Goal: Task Accomplishment & Management: Complete application form

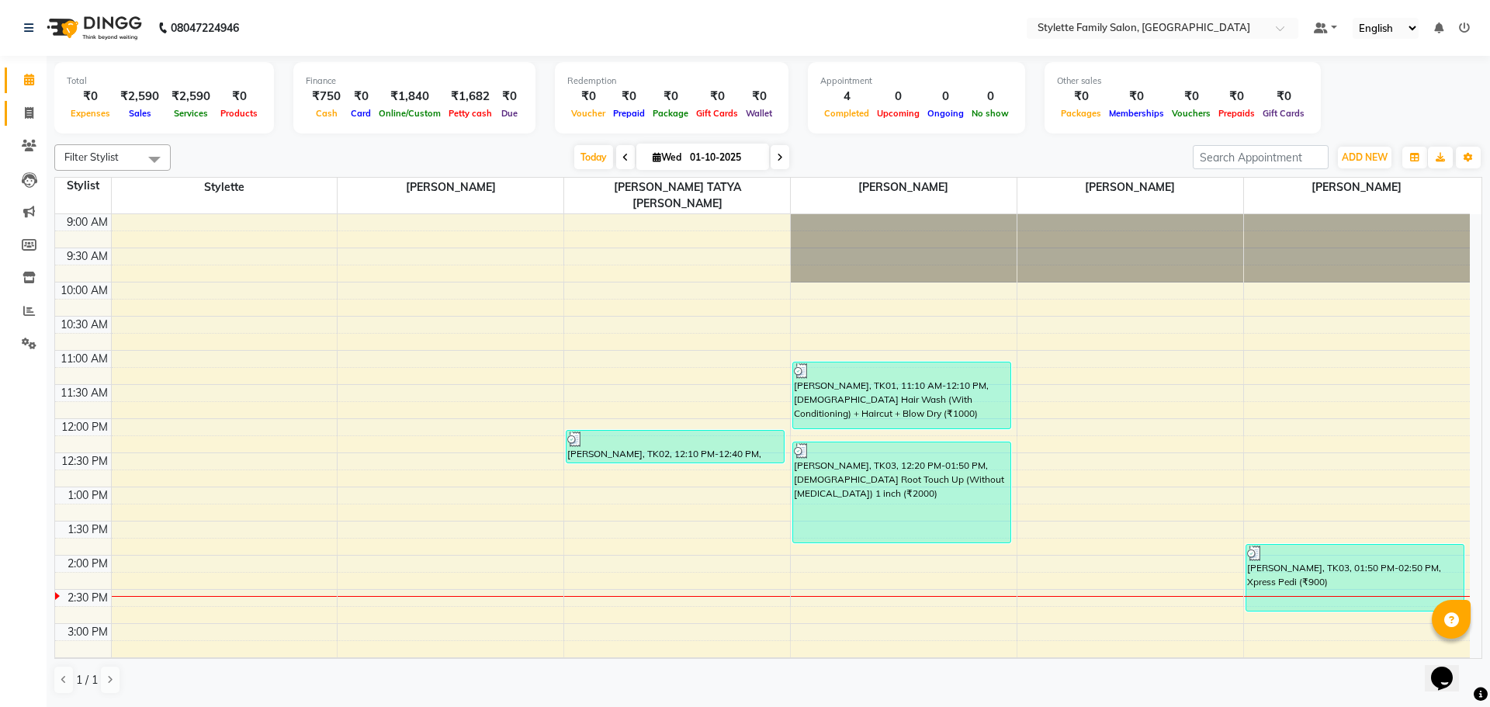
scroll to position [78, 0]
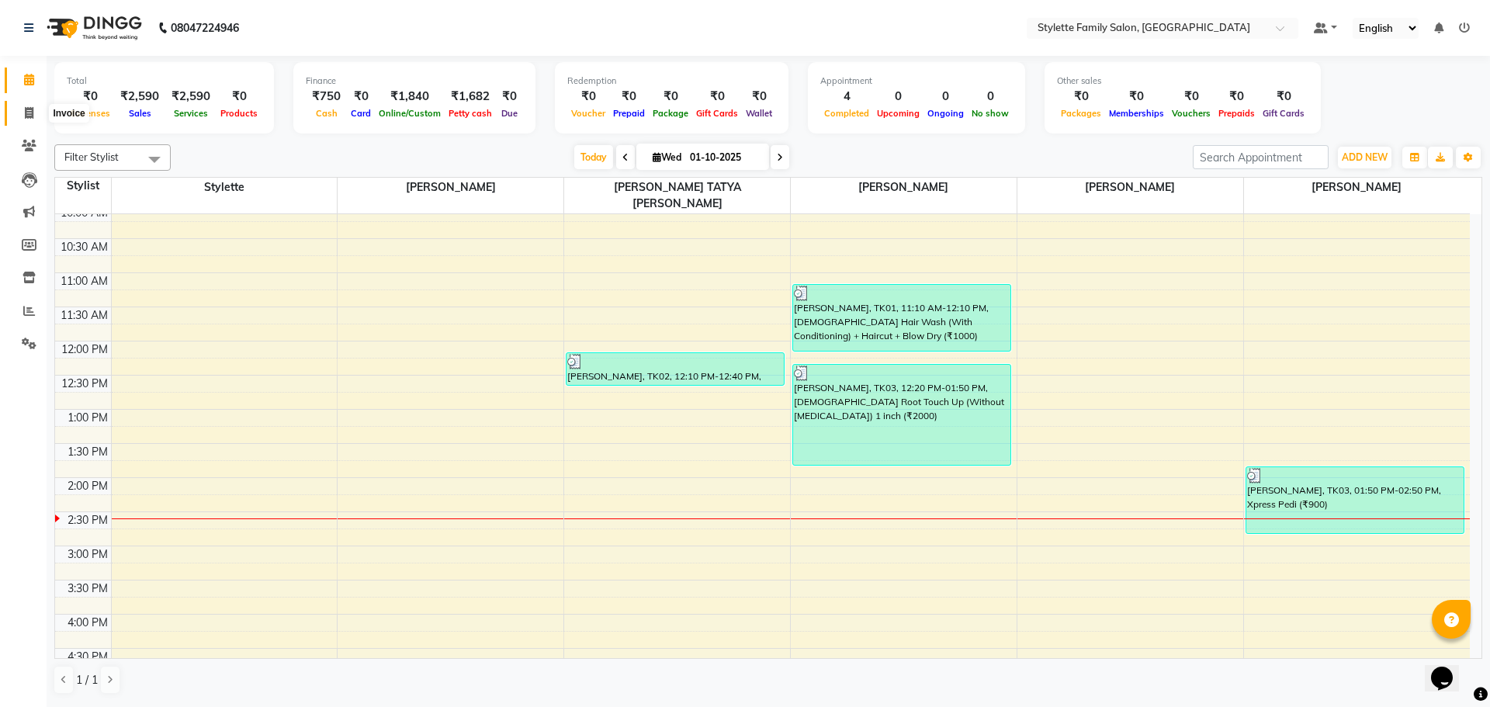
click at [26, 114] on icon at bounding box center [29, 113] width 9 height 12
select select "6990"
select select "service"
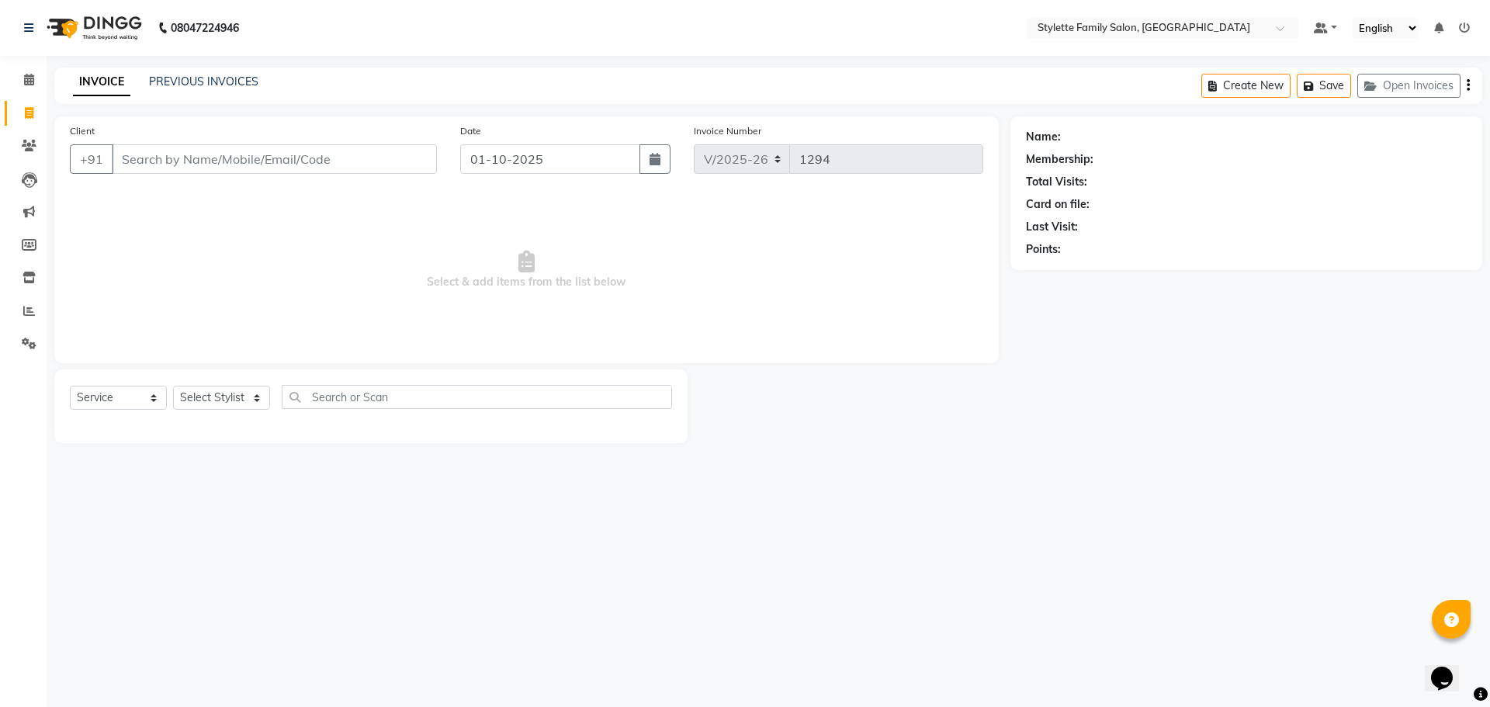
click at [214, 159] on input "Client" at bounding box center [274, 158] width 325 height 29
type input "7774007051"
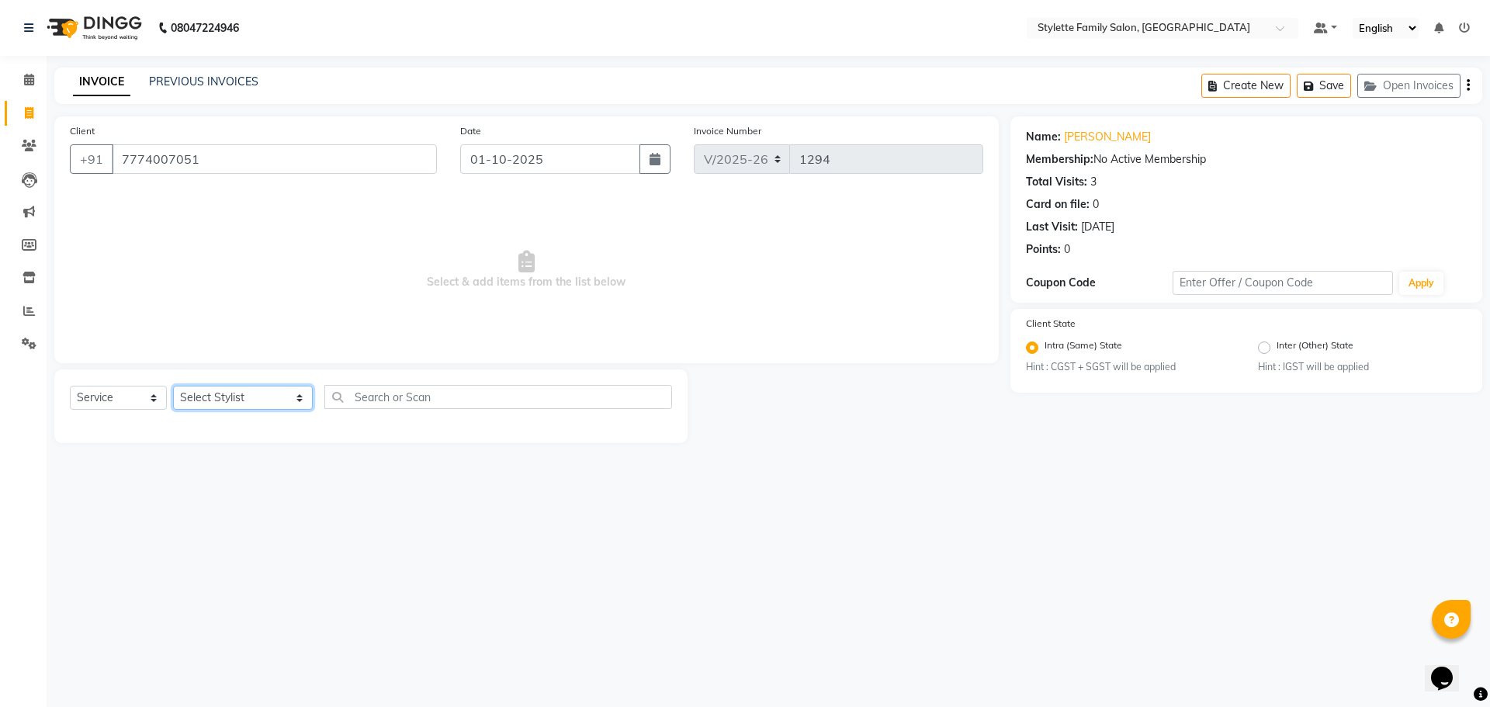
click at [206, 390] on select "Select Stylist Abhishek dhomble [PERSON_NAME] Manager [PERSON_NAME] Stylette [P…" at bounding box center [243, 398] width 140 height 24
select select "84196"
click at [173, 386] on select "Select Stylist Abhishek dhomble [PERSON_NAME] Manager [PERSON_NAME] Stylette [P…" at bounding box center [243, 398] width 140 height 24
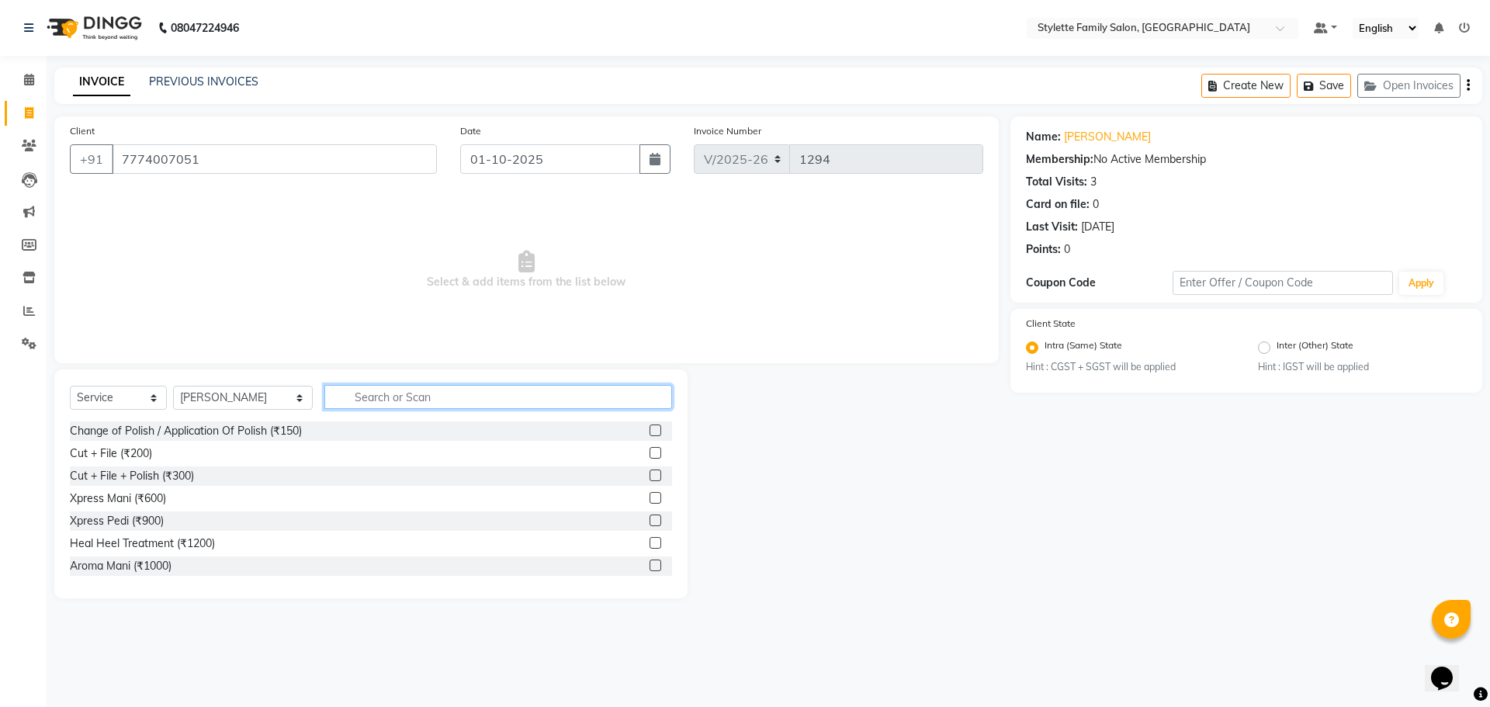
click at [368, 394] on input "text" at bounding box center [498, 397] width 348 height 24
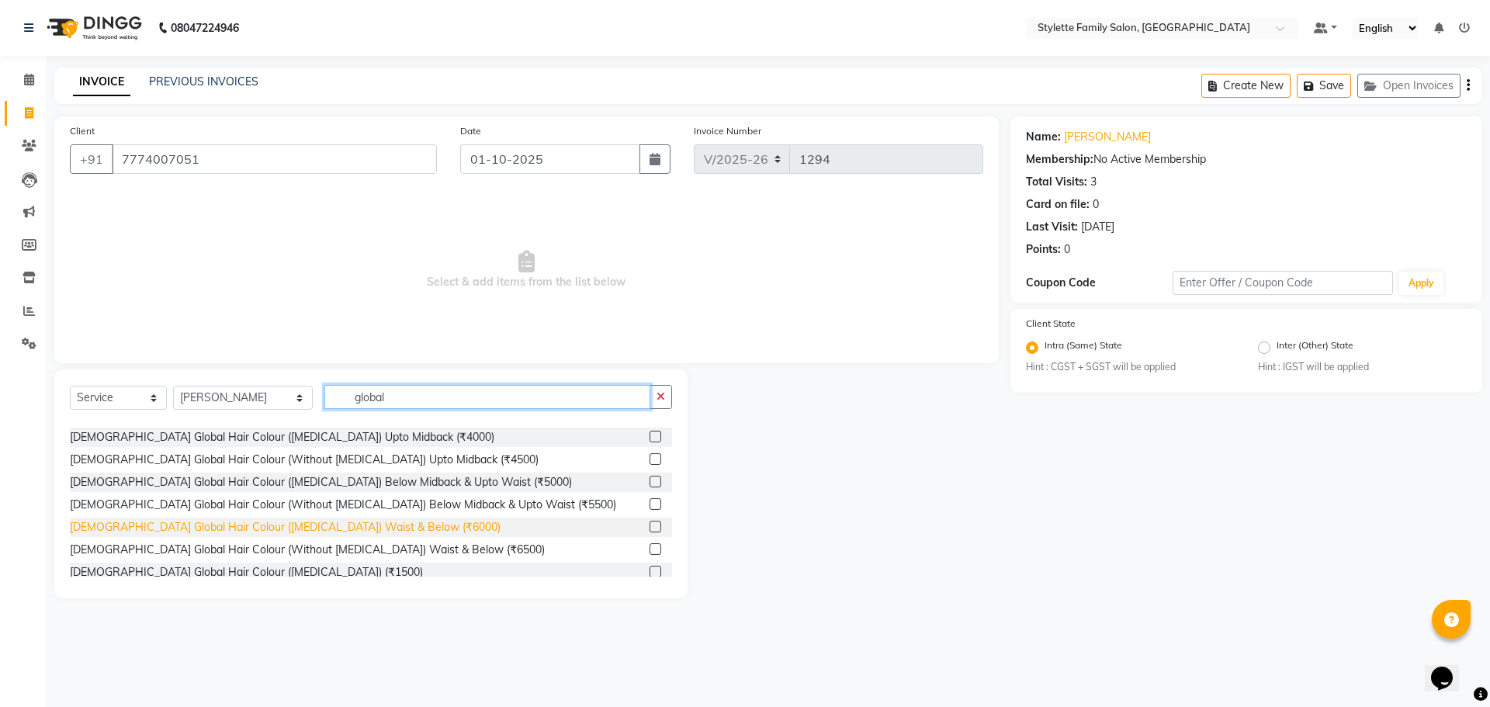
scroll to position [70, 0]
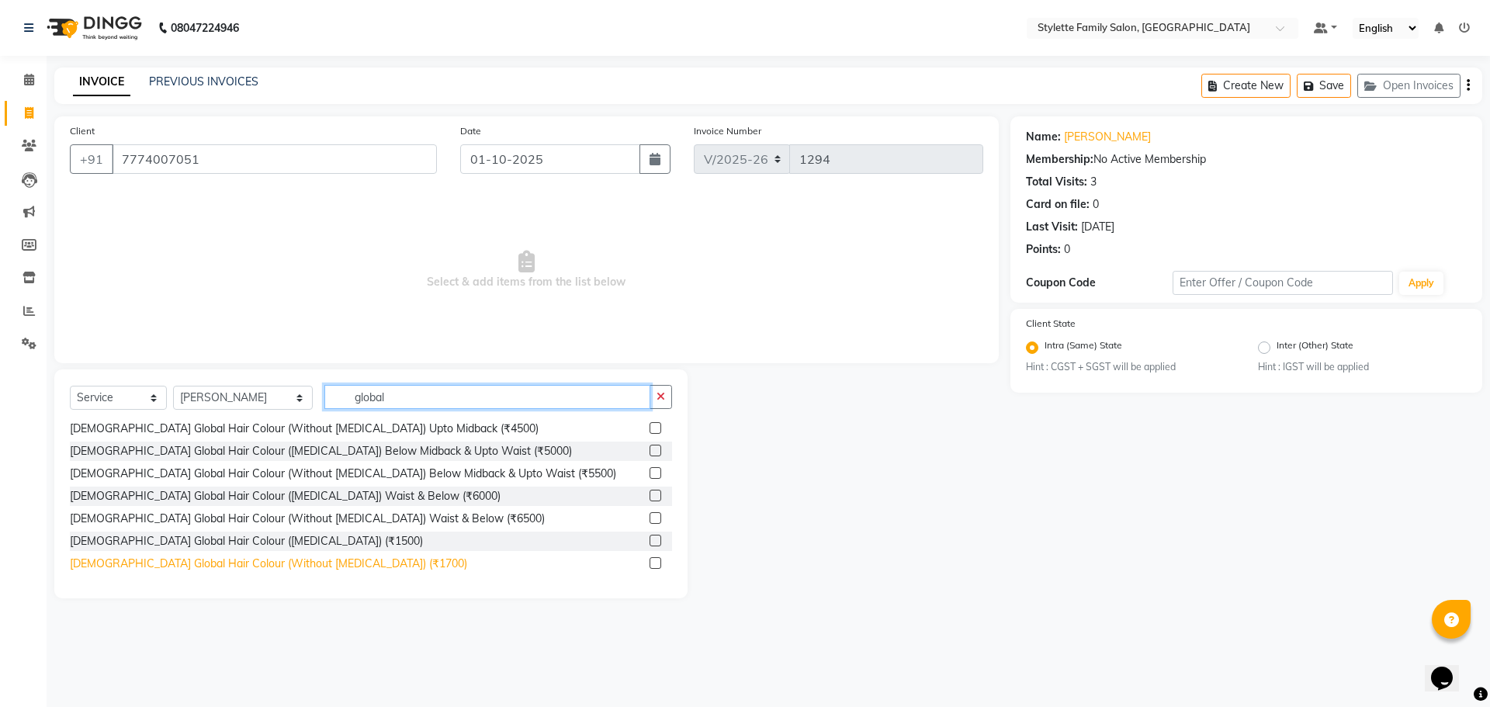
type input "global"
click at [285, 559] on div "[DEMOGRAPHIC_DATA] Global Hair Colour (Without [MEDICAL_DATA]) (₹1700)" at bounding box center [268, 563] width 397 height 16
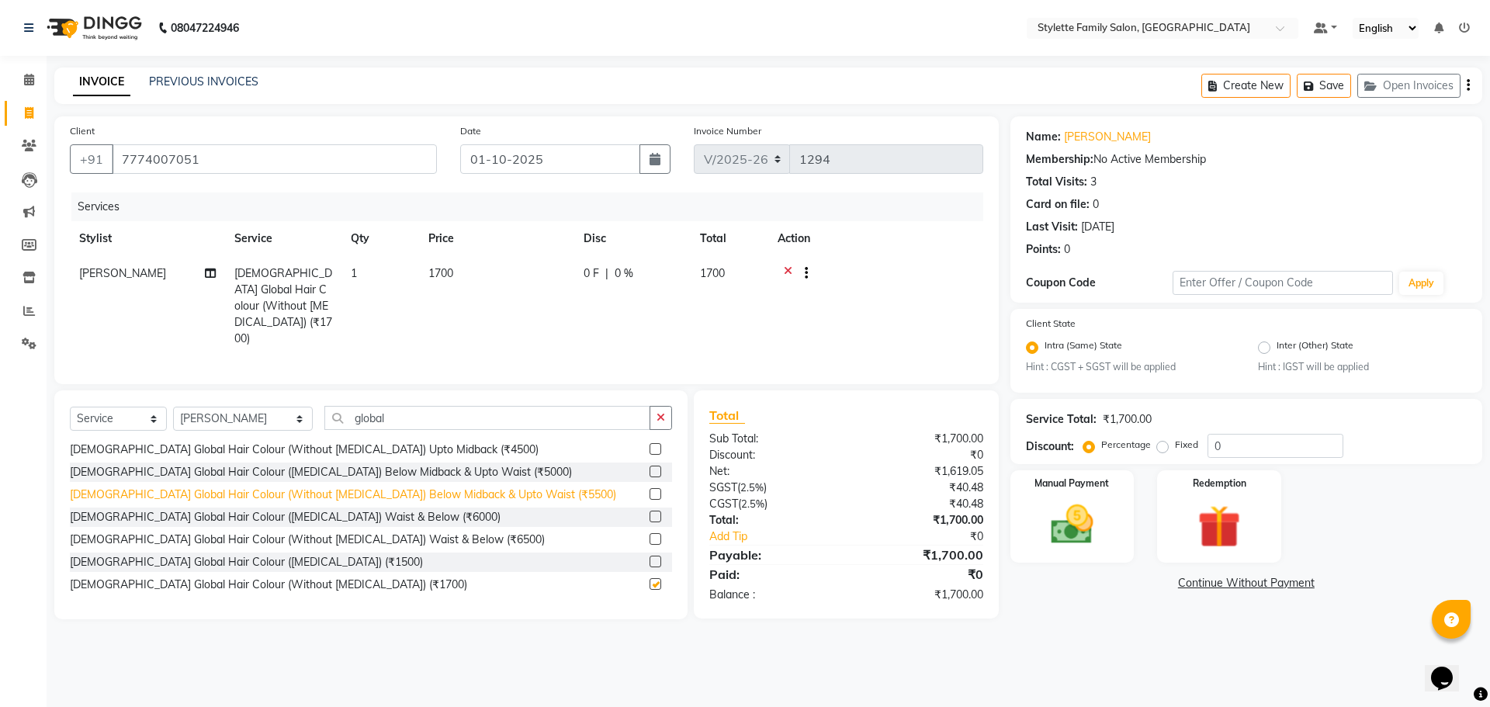
checkbox input "false"
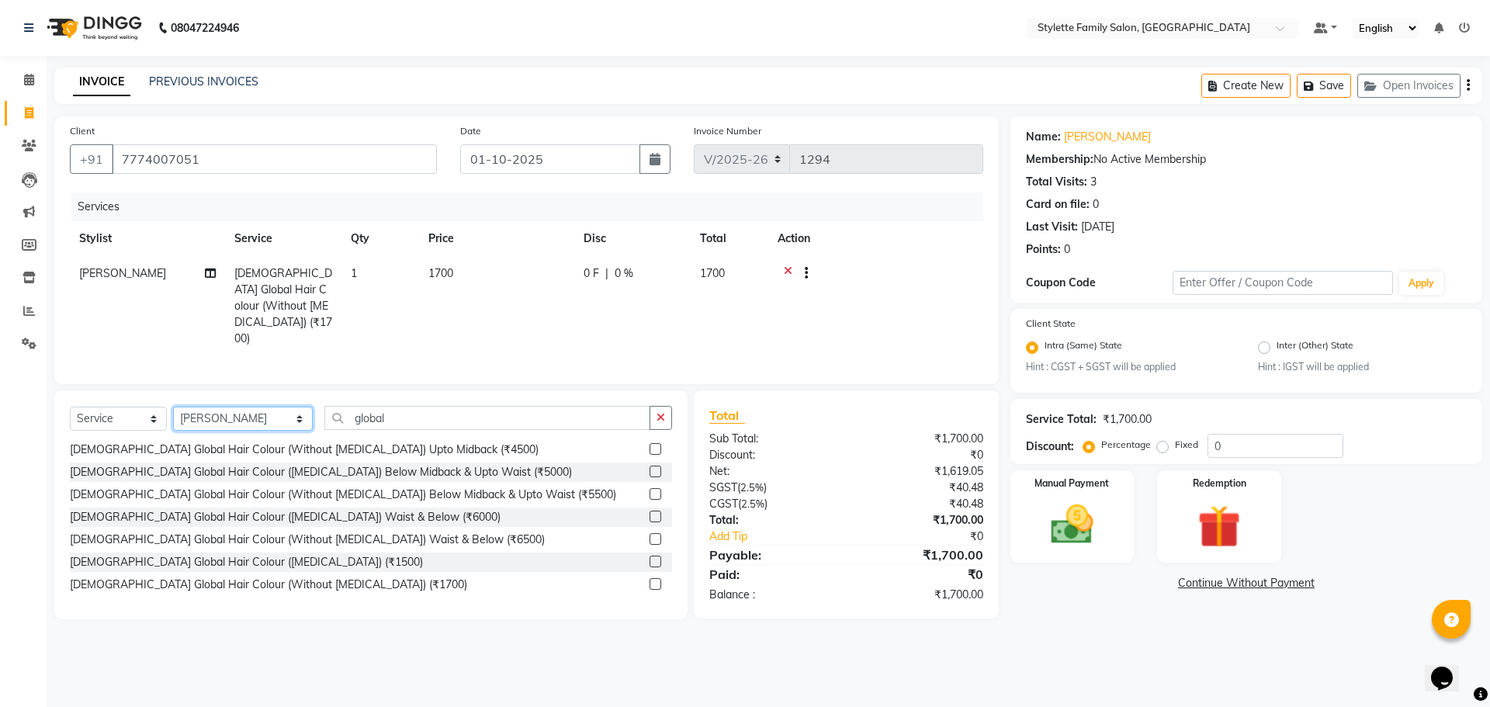
click at [242, 407] on select "Select Stylist Abhishek dhomble [PERSON_NAME] Manager [PERSON_NAME] Stylette [P…" at bounding box center [243, 419] width 140 height 24
select select "90340"
click at [173, 407] on select "Select Stylist Abhishek dhomble [PERSON_NAME] Manager [PERSON_NAME] Stylette [P…" at bounding box center [243, 419] width 140 height 24
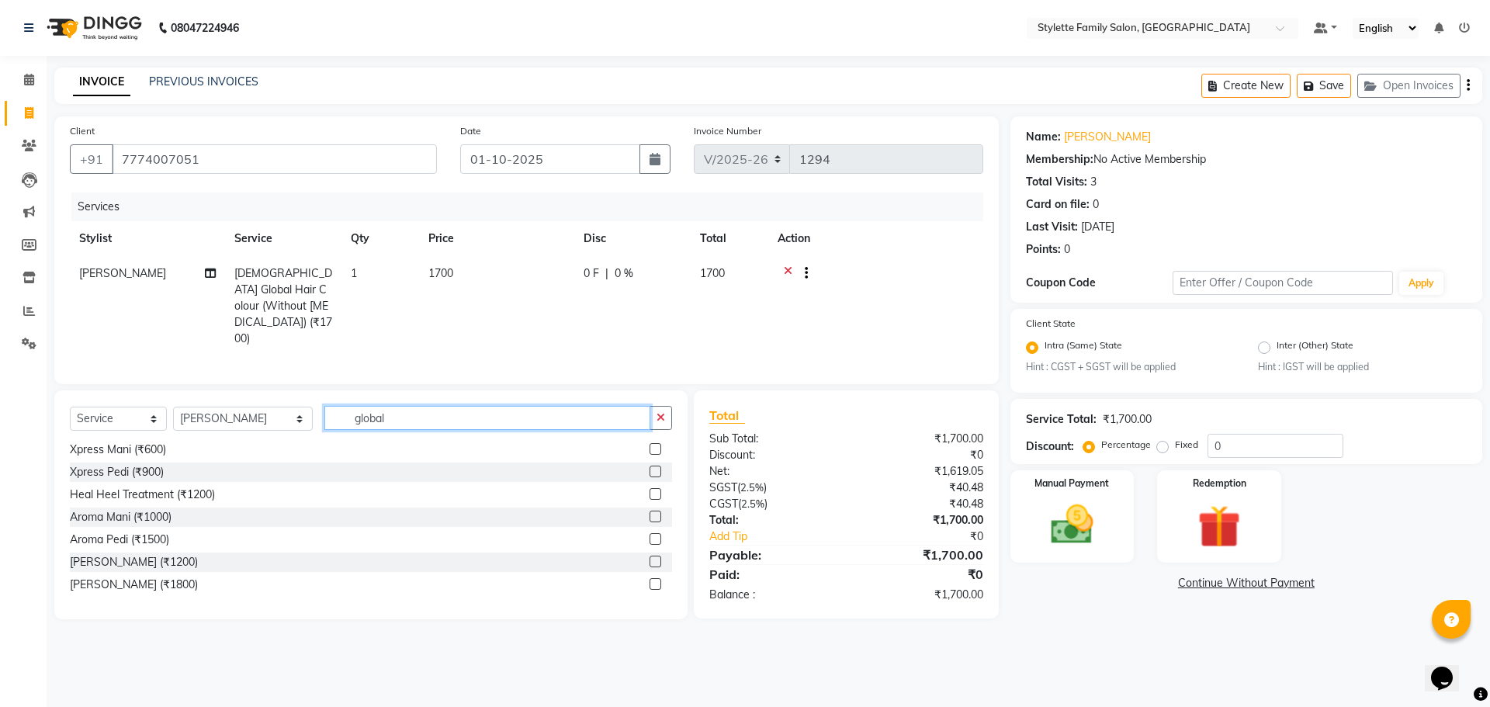
drag, startPoint x: 365, startPoint y: 395, endPoint x: 302, endPoint y: 396, distance: 62.9
click at [324, 406] on input "global" at bounding box center [487, 418] width 326 height 24
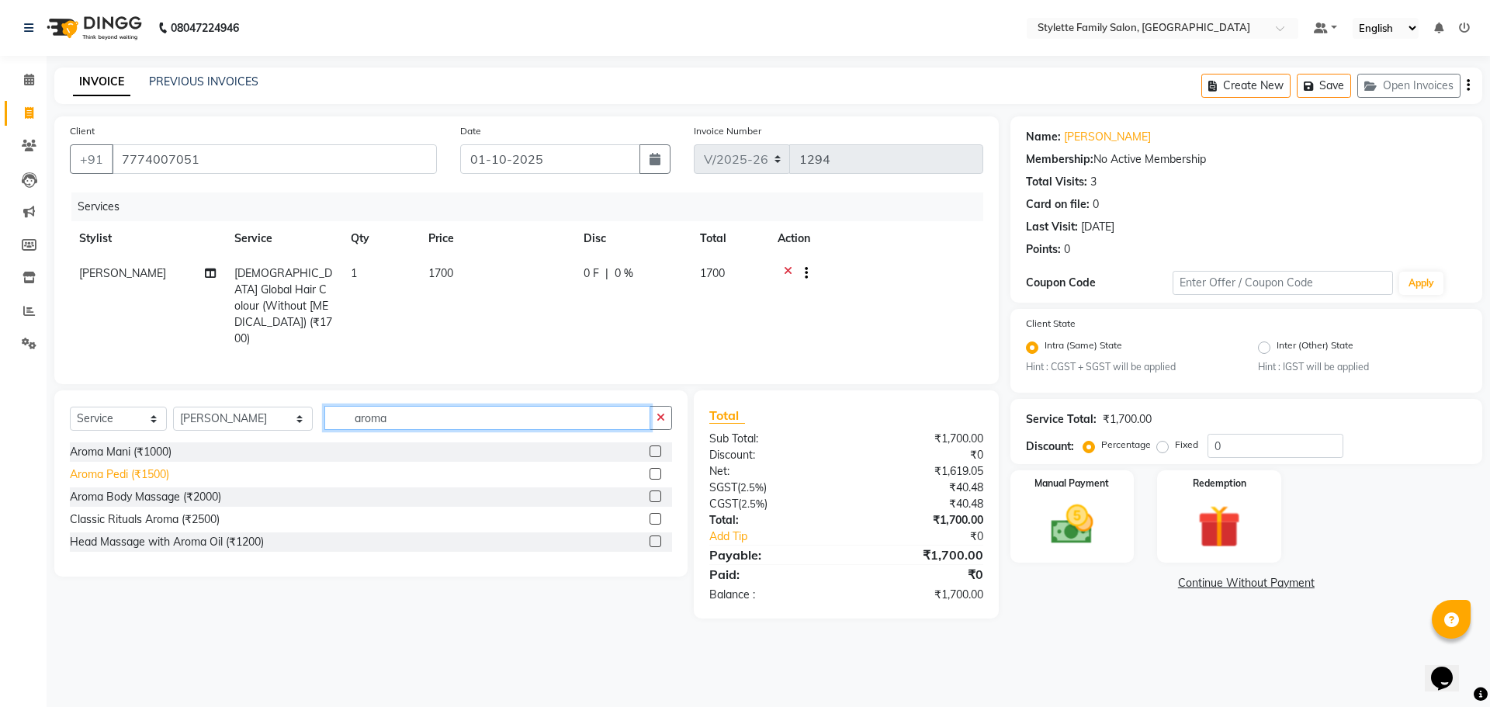
type input "aroma"
click at [114, 466] on div "Aroma Pedi (₹1500)" at bounding box center [119, 474] width 99 height 16
checkbox input "false"
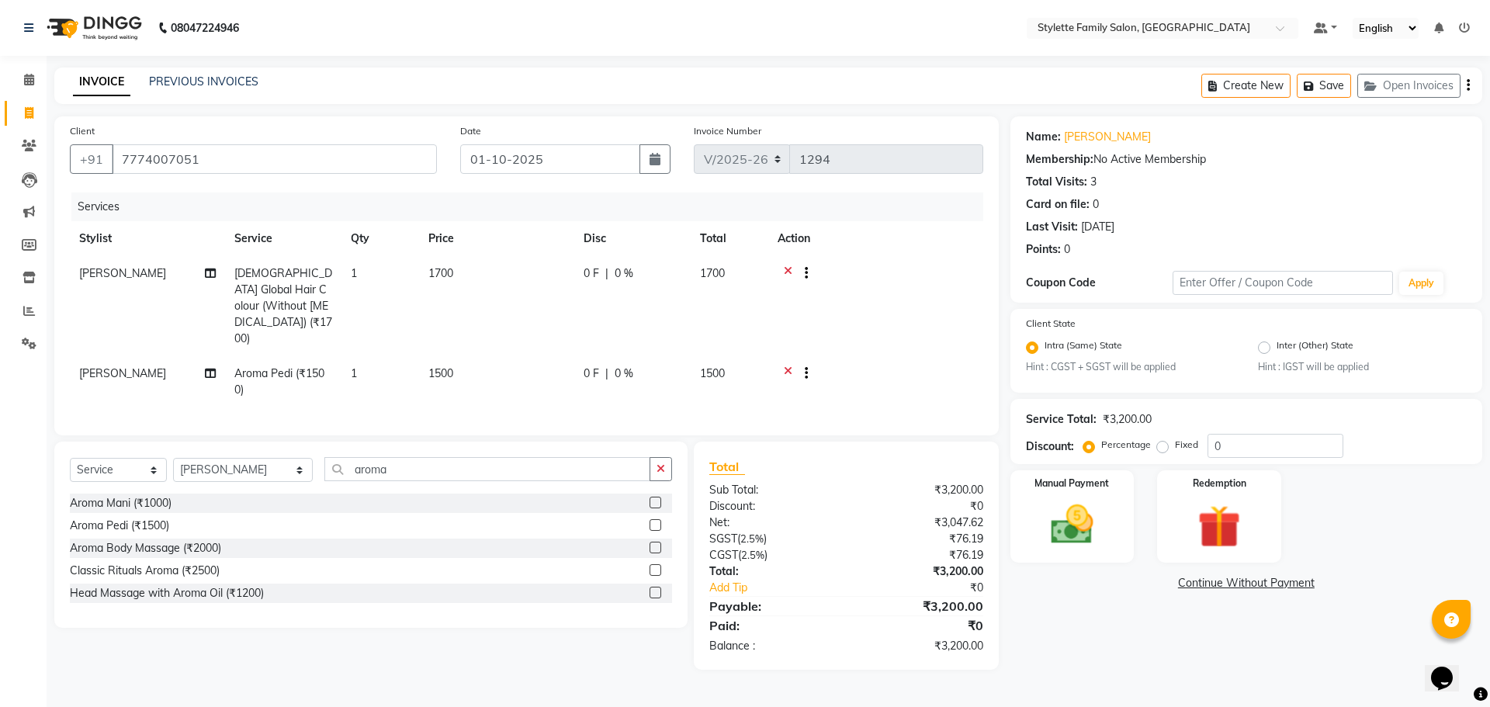
click at [622, 271] on span "0 %" at bounding box center [623, 273] width 19 height 16
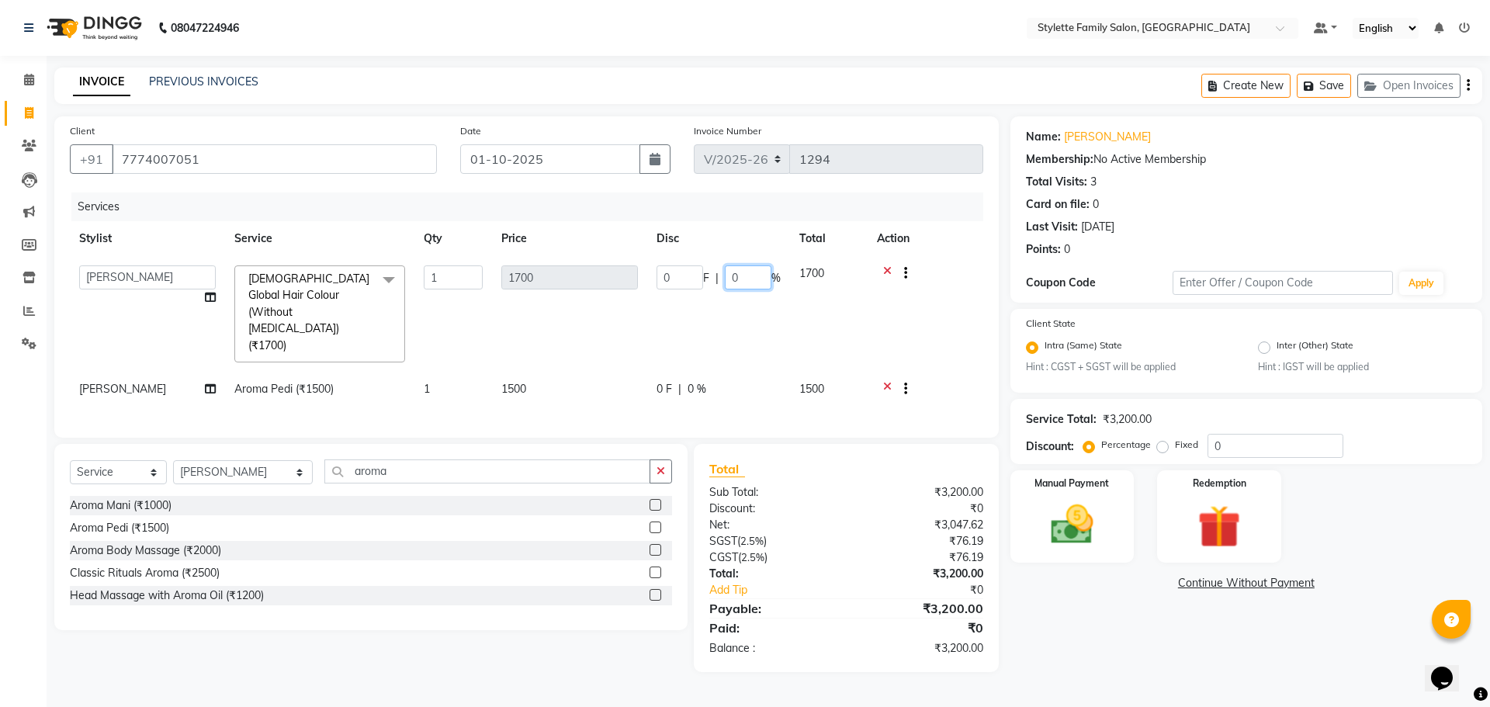
drag, startPoint x: 739, startPoint y: 279, endPoint x: 707, endPoint y: 282, distance: 32.7
click at [711, 282] on div "0 F | 0 %" at bounding box center [718, 277] width 124 height 24
type input "40"
click at [697, 372] on tr "[PERSON_NAME] (₹1500) 1 1500 0 F | 0 % 1500" at bounding box center [526, 391] width 913 height 38
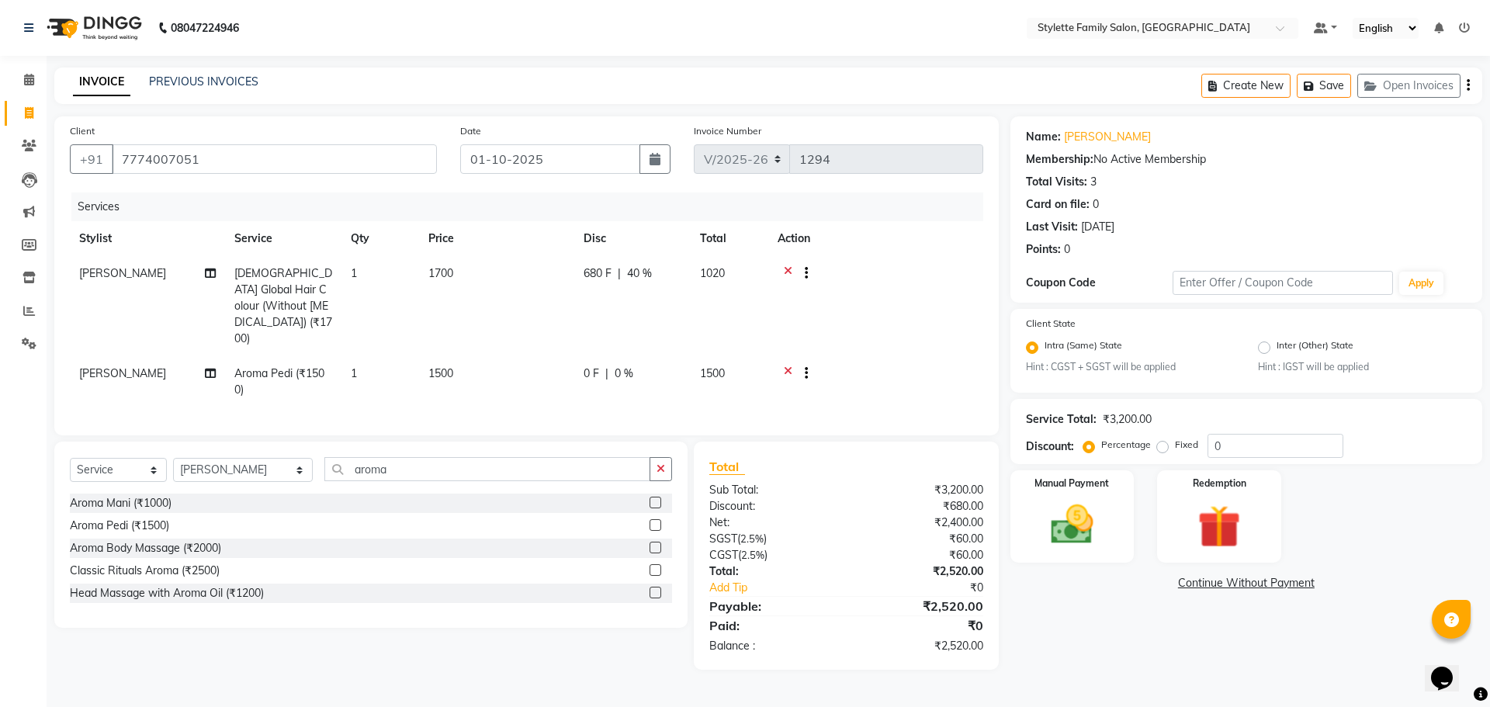
click at [625, 365] on span "0 %" at bounding box center [623, 373] width 19 height 16
select select "90340"
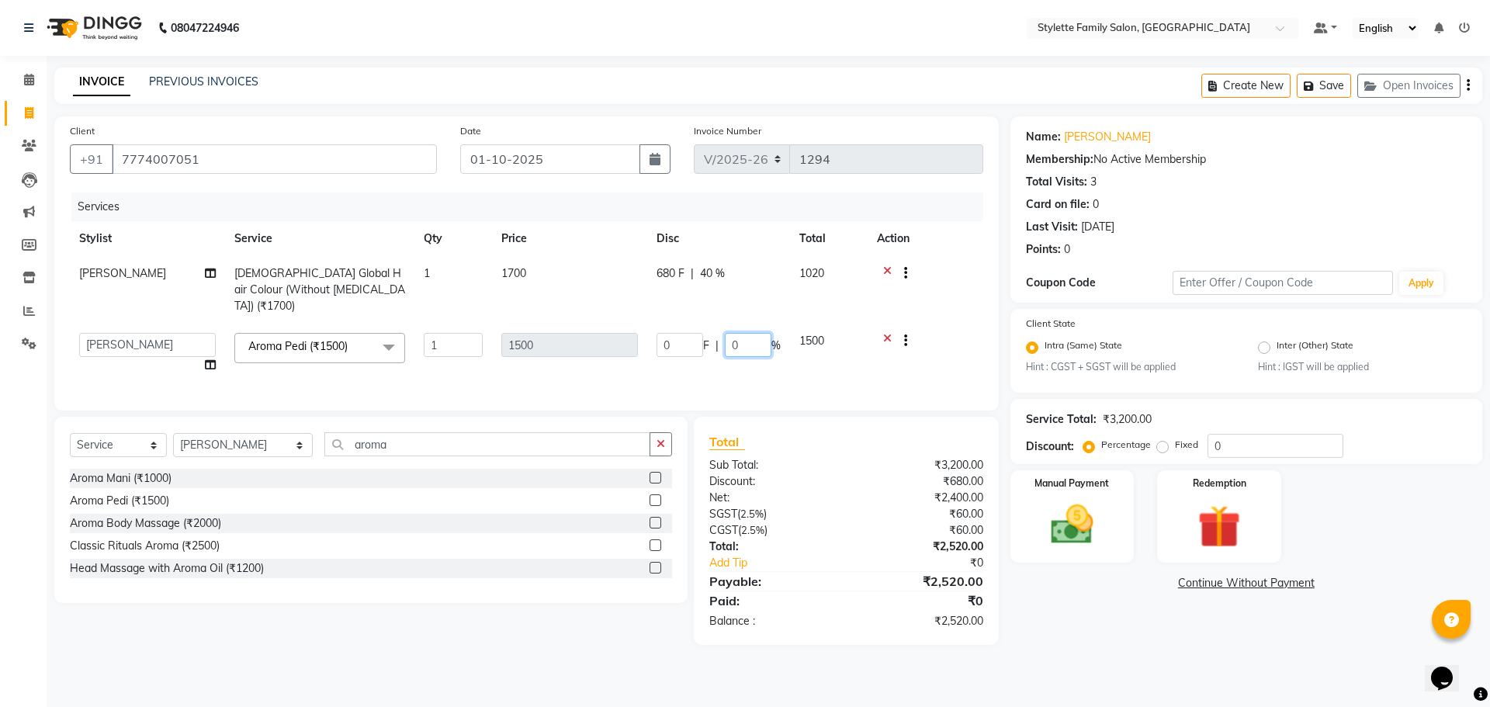
drag, startPoint x: 752, startPoint y: 326, endPoint x: 708, endPoint y: 330, distance: 43.7
click at [708, 333] on div "0 F | 0 %" at bounding box center [718, 345] width 124 height 24
type input "40"
click at [688, 359] on td "0 F | 40 %" at bounding box center [718, 353] width 143 height 59
select select "90340"
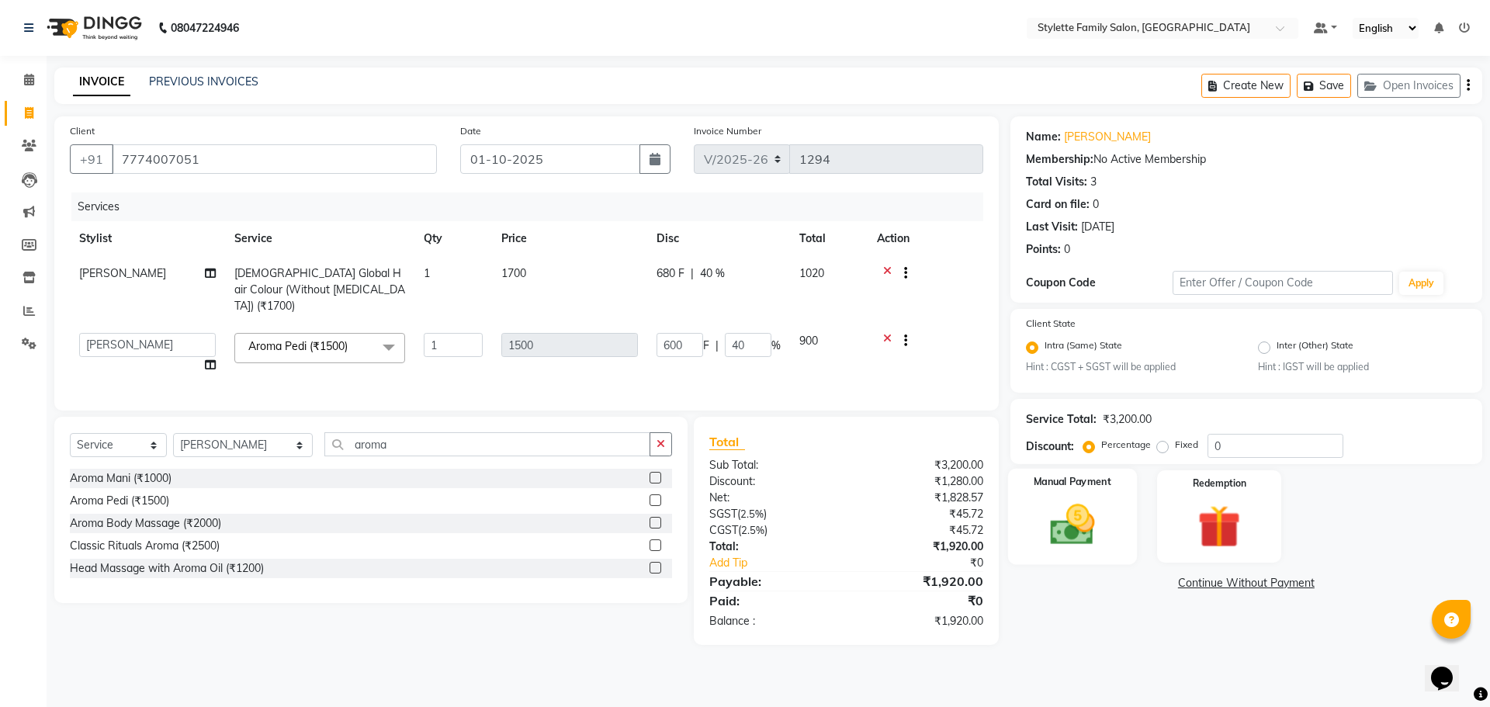
click at [1096, 520] on img at bounding box center [1072, 525] width 72 height 51
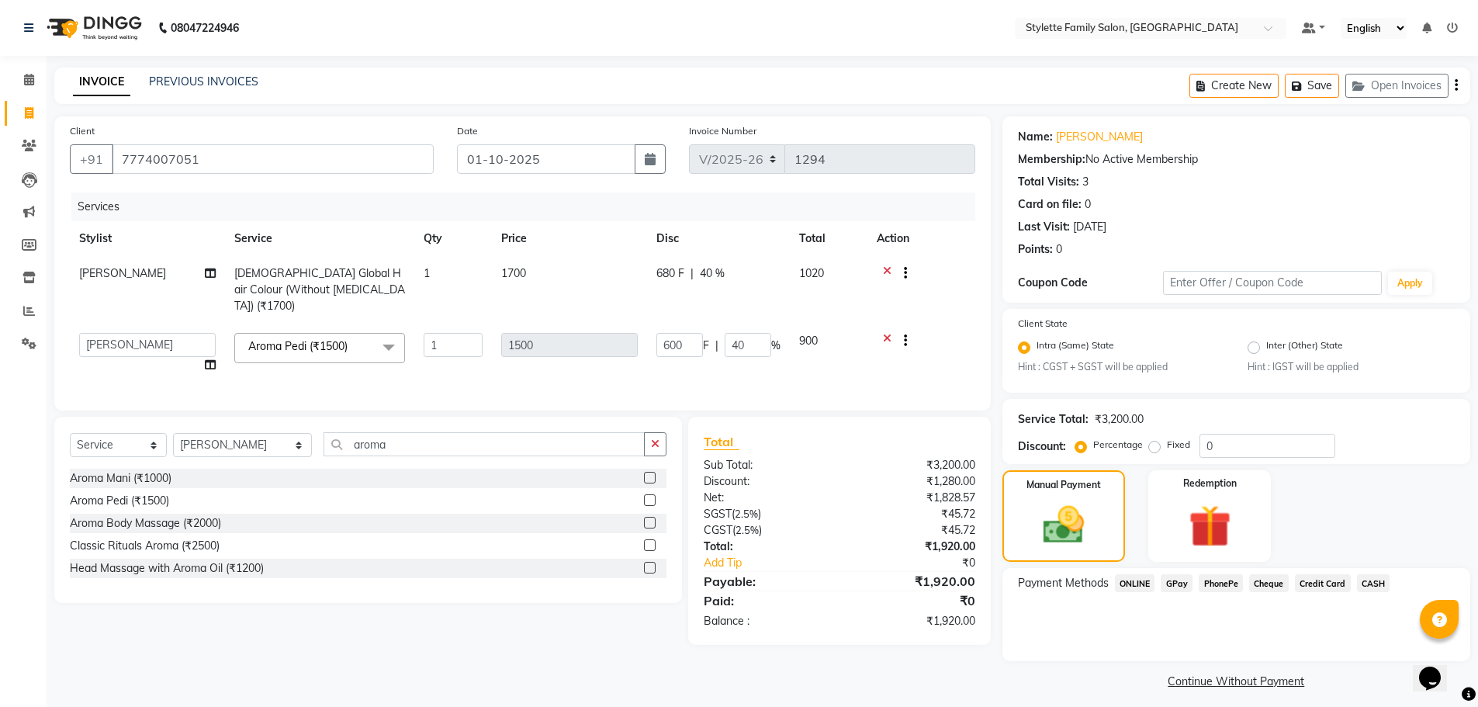
scroll to position [9, 0]
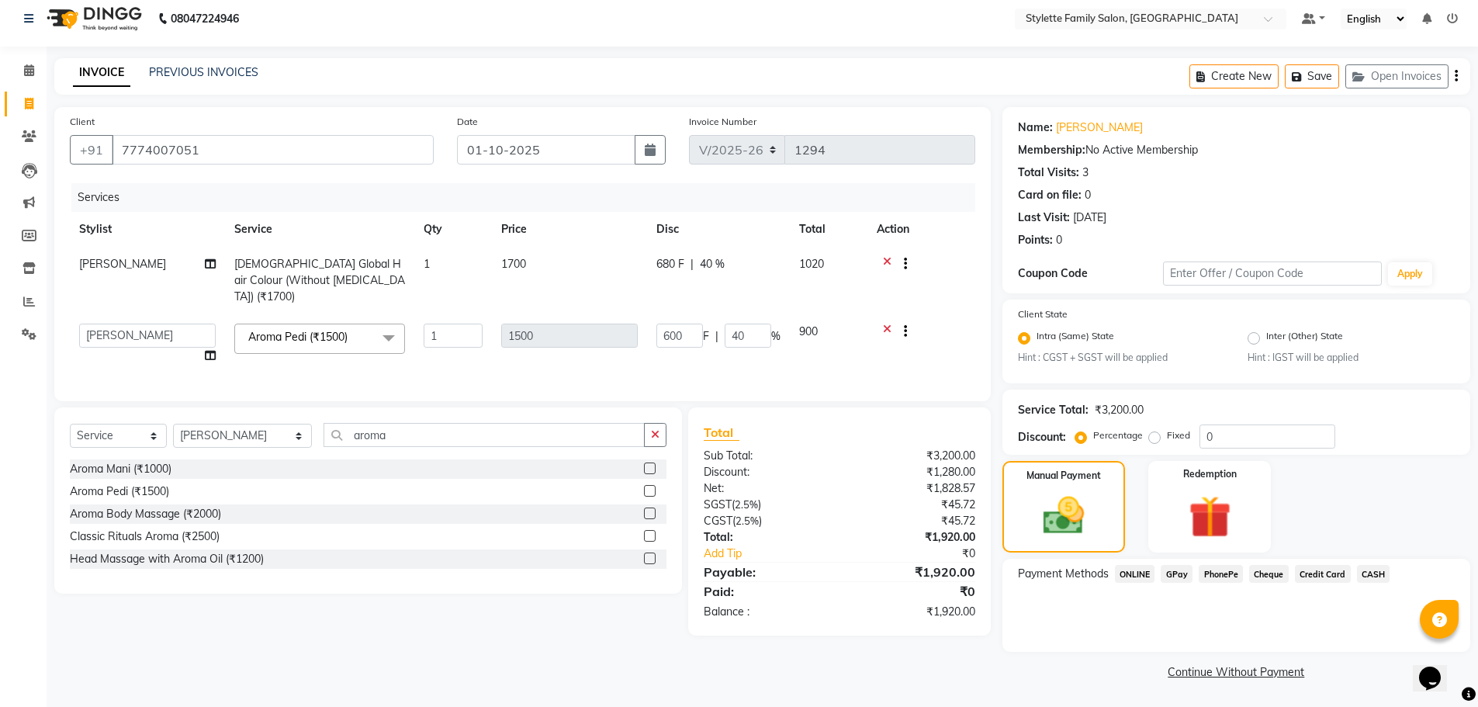
click at [1175, 576] on span "GPay" at bounding box center [1177, 574] width 32 height 18
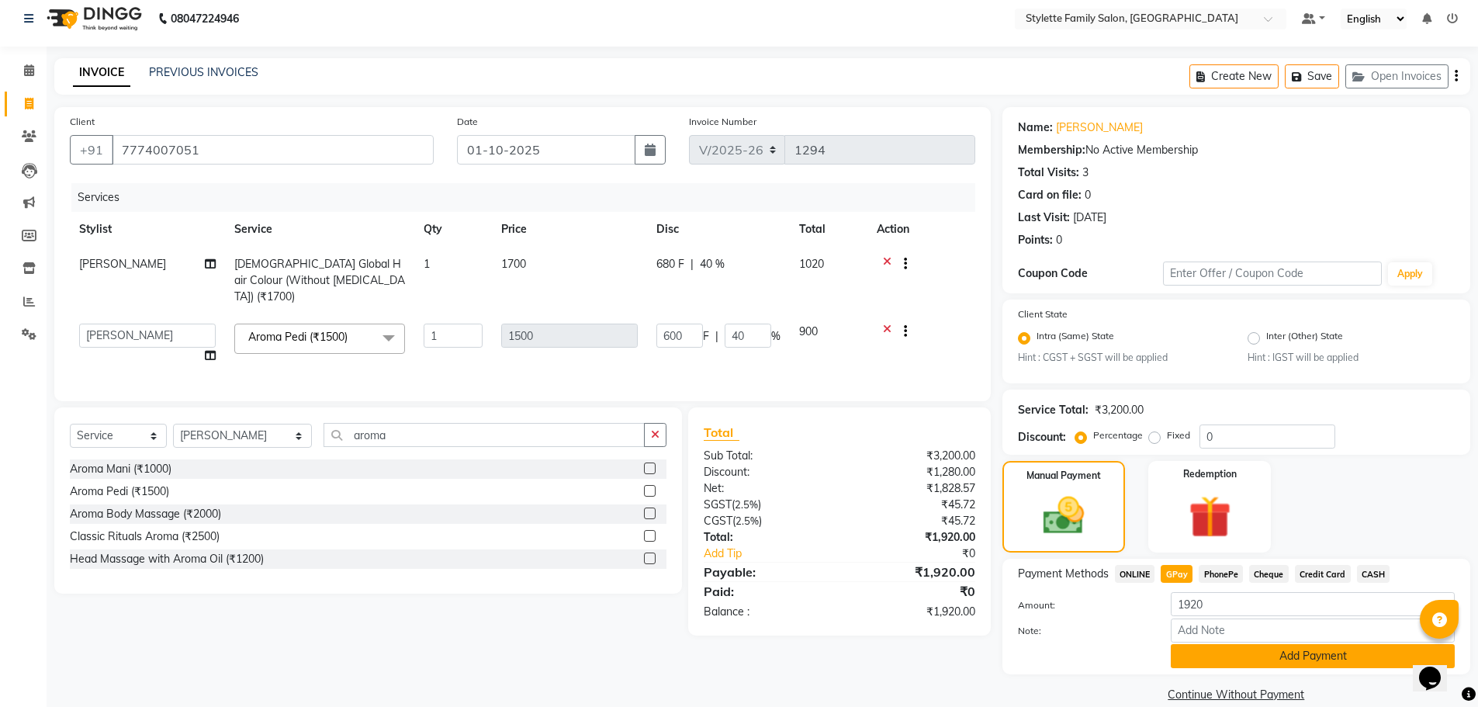
click at [1225, 644] on button "Add Payment" at bounding box center [1313, 656] width 284 height 24
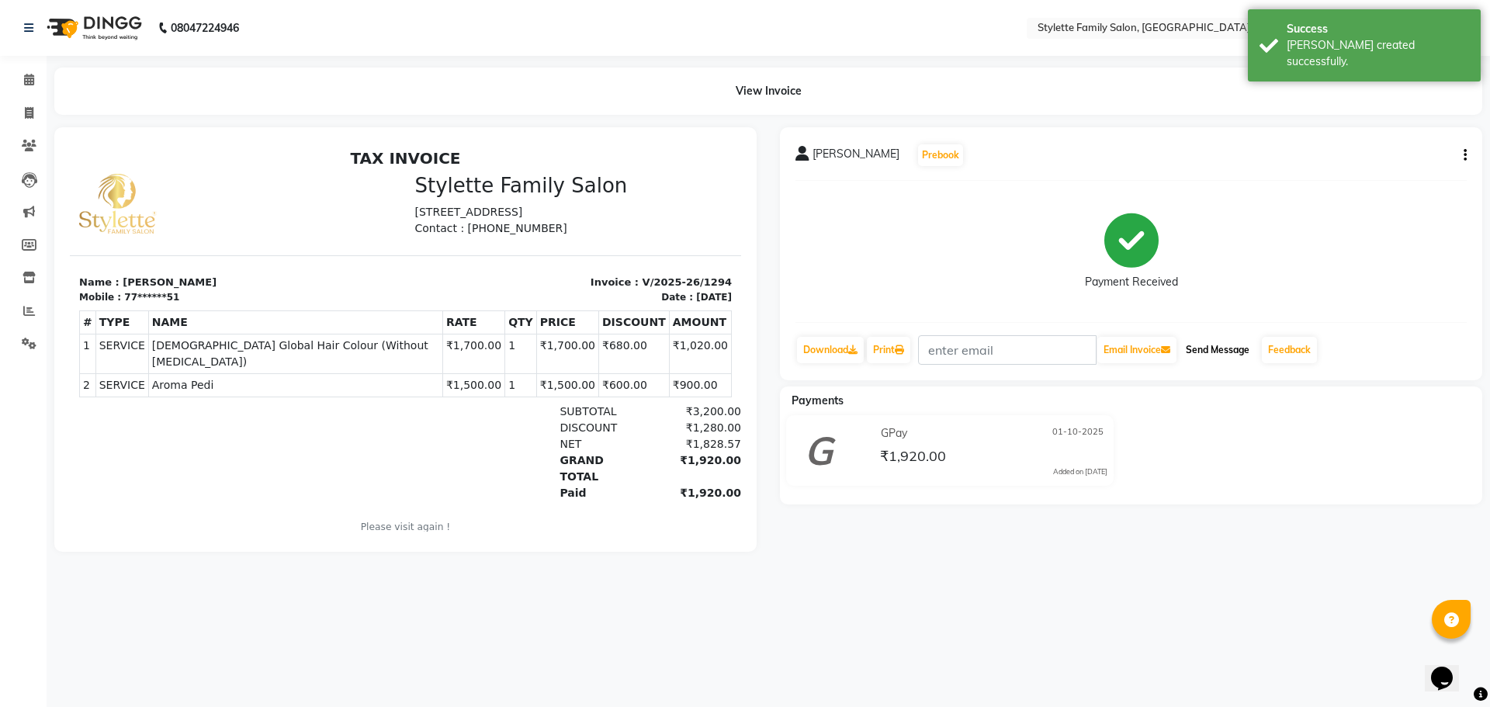
drag, startPoint x: 1219, startPoint y: 357, endPoint x: 1192, endPoint y: 344, distance: 29.9
click at [1219, 356] on button "Send Message" at bounding box center [1217, 350] width 76 height 26
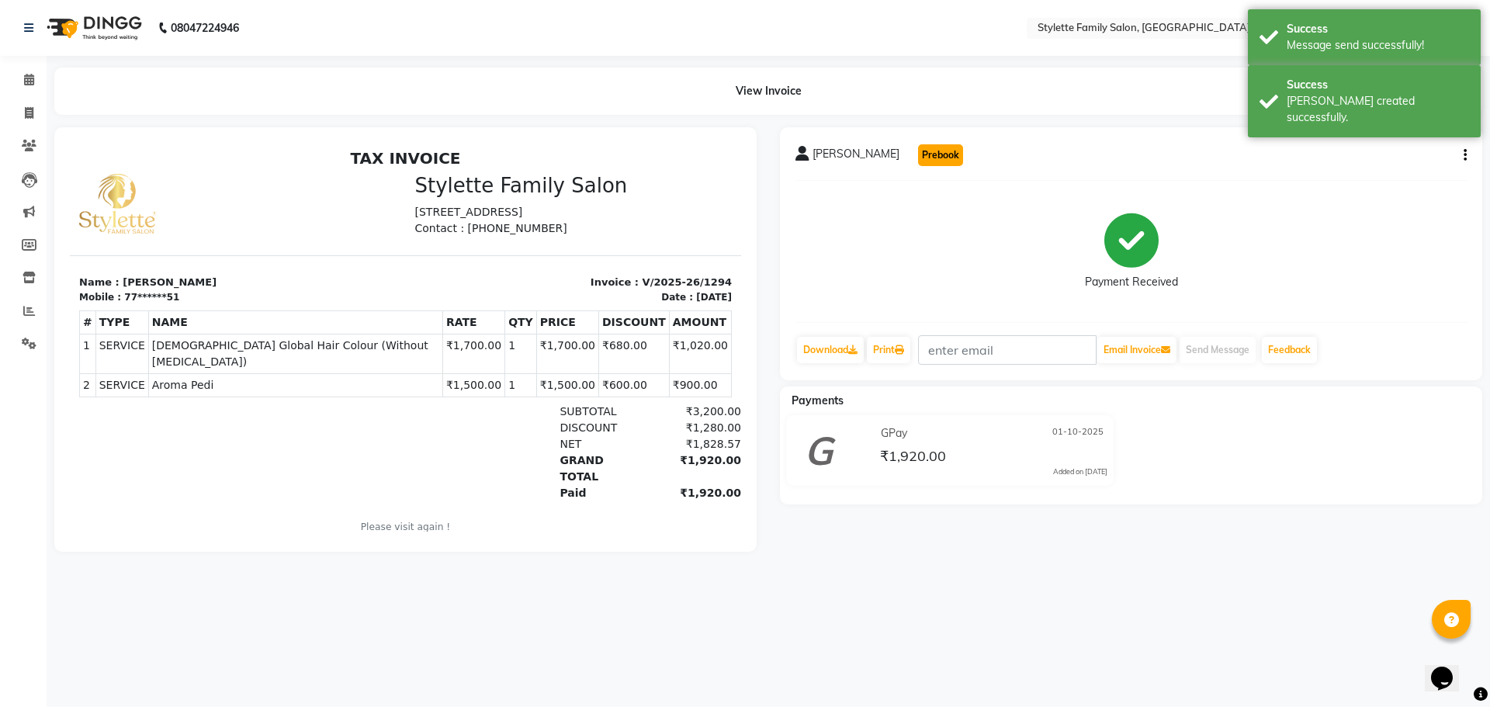
click at [918, 157] on button "Prebook" at bounding box center [940, 155] width 45 height 22
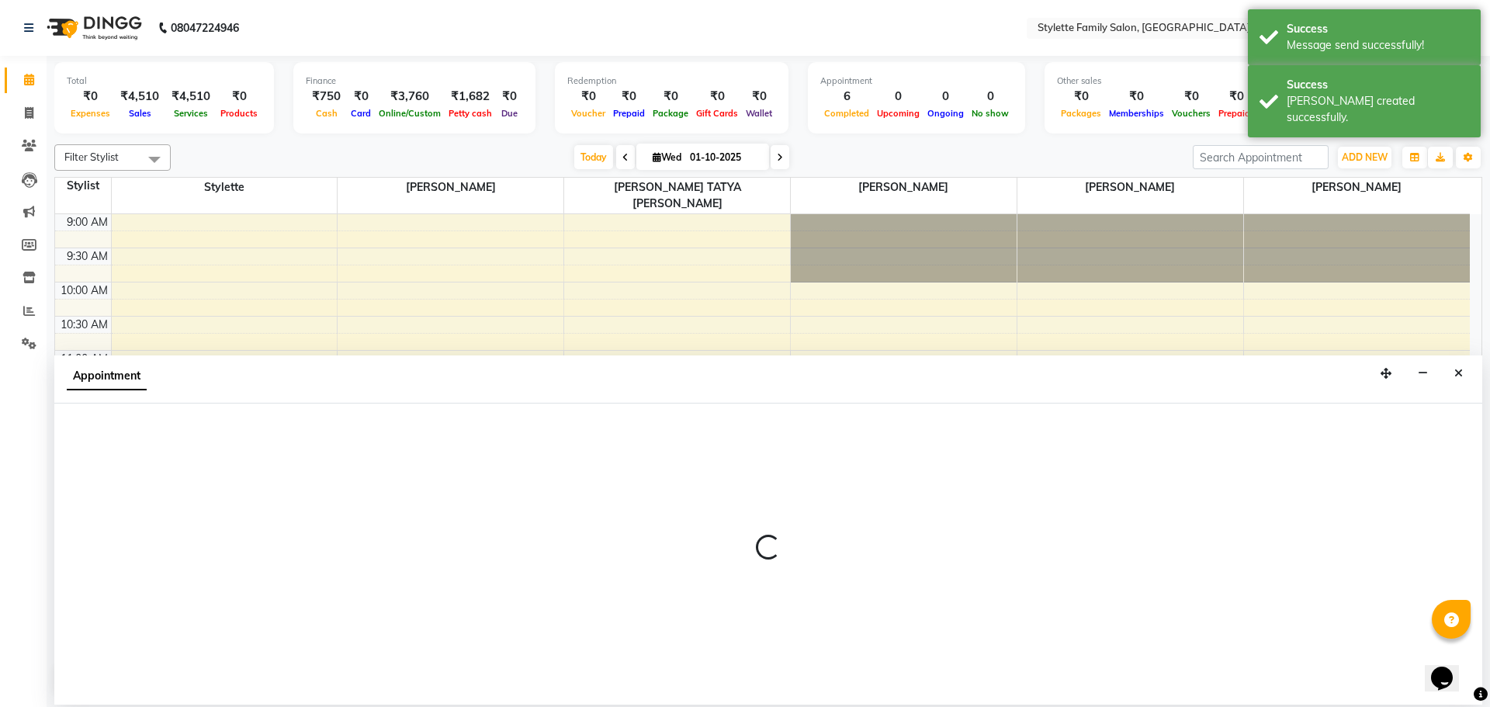
select select "84196"
select select "600"
select select "tentative"
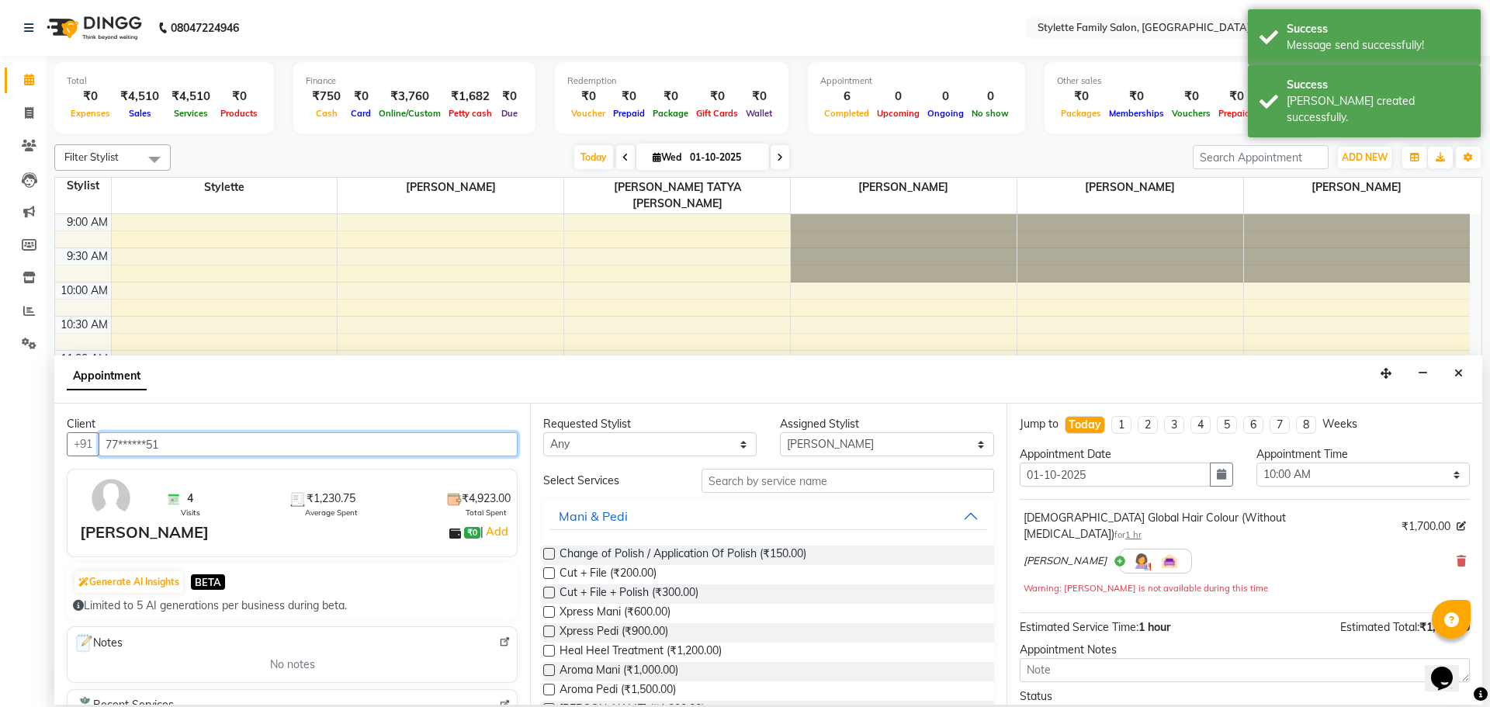
scroll to position [342, 0]
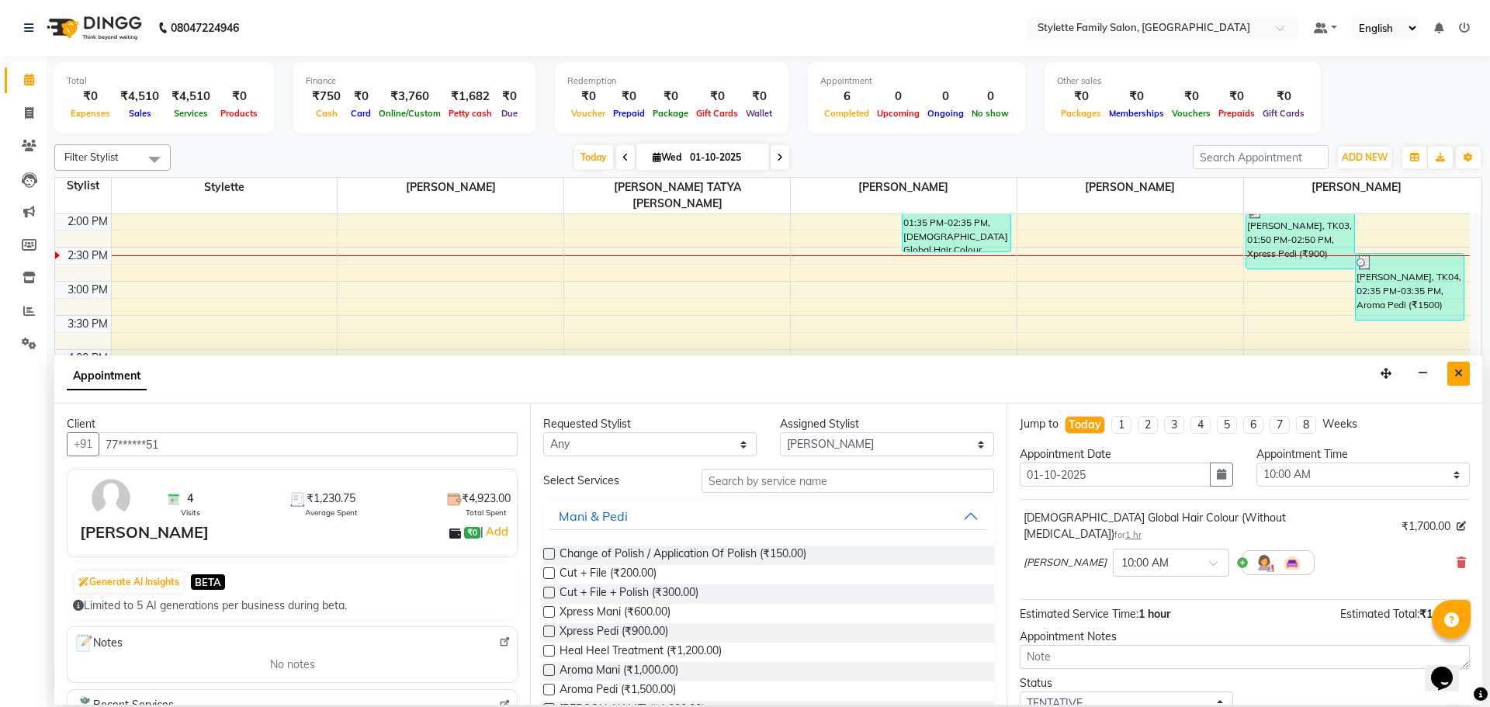
click at [1456, 372] on icon "Close" at bounding box center [1458, 373] width 9 height 11
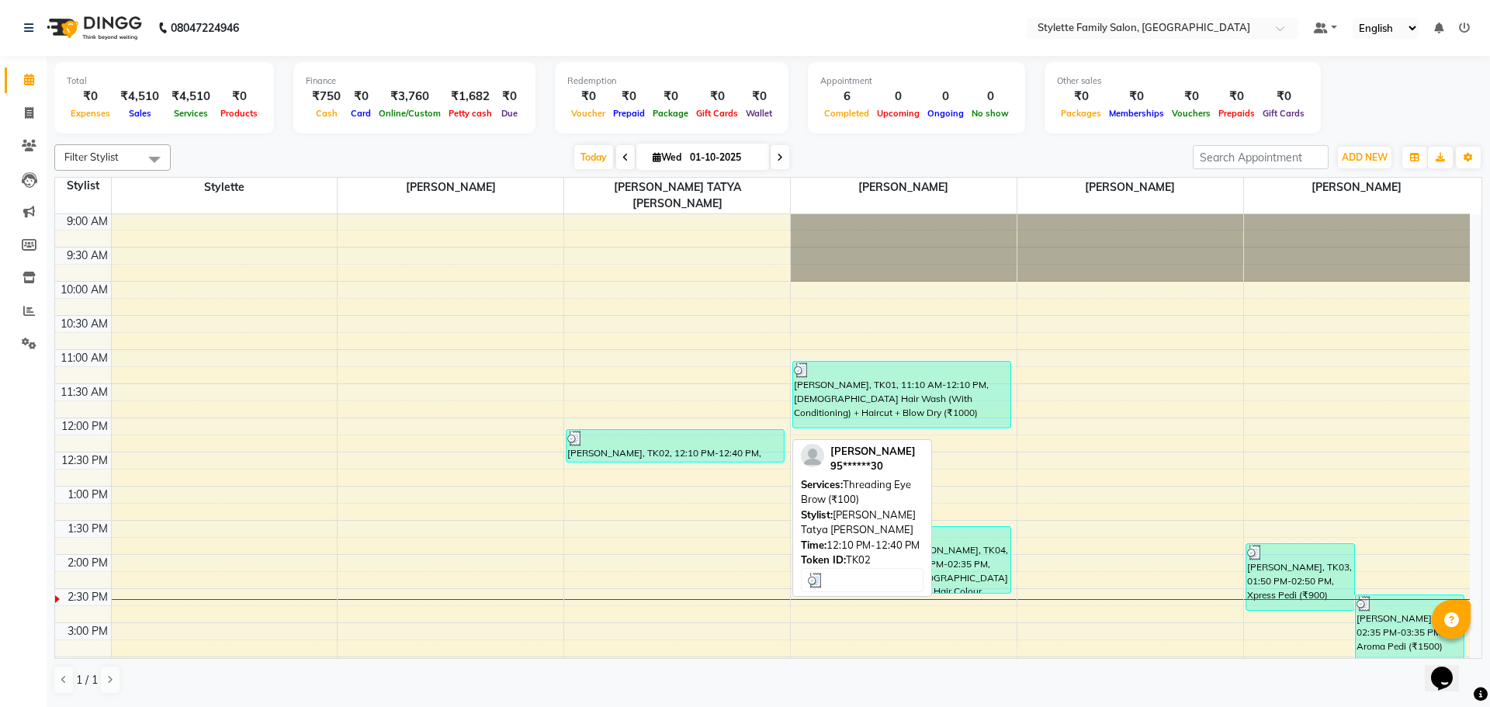
scroll to position [0, 0]
